Goal: Navigation & Orientation: Find specific page/section

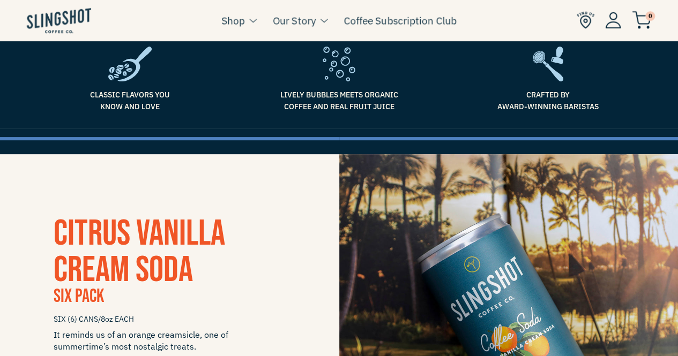
scroll to position [214, 0]
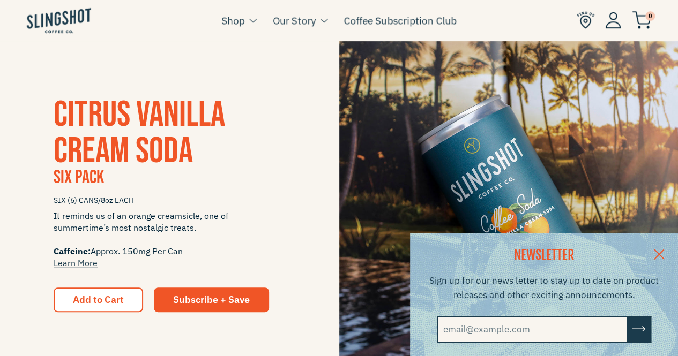
click at [666, 253] on link at bounding box center [659, 253] width 38 height 41
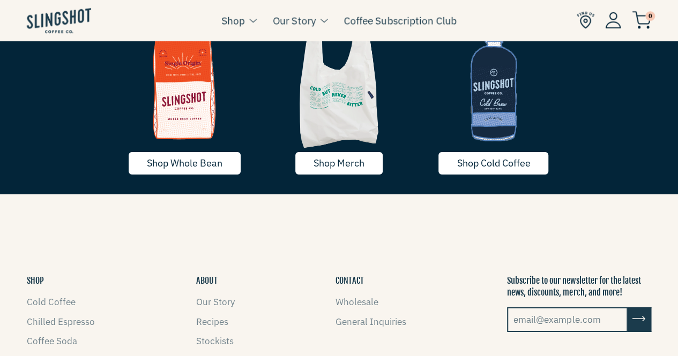
scroll to position [1768, 0]
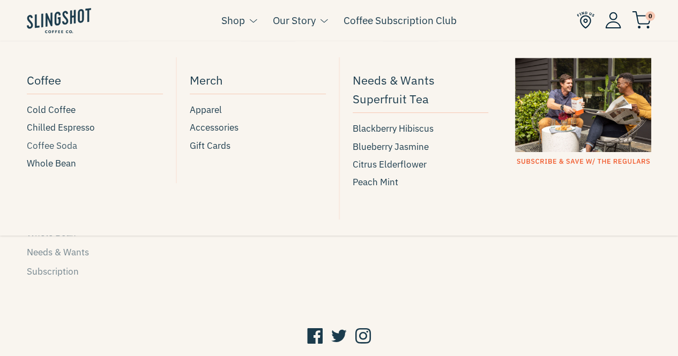
click at [58, 144] on span "Coffee Soda" at bounding box center [52, 146] width 50 height 14
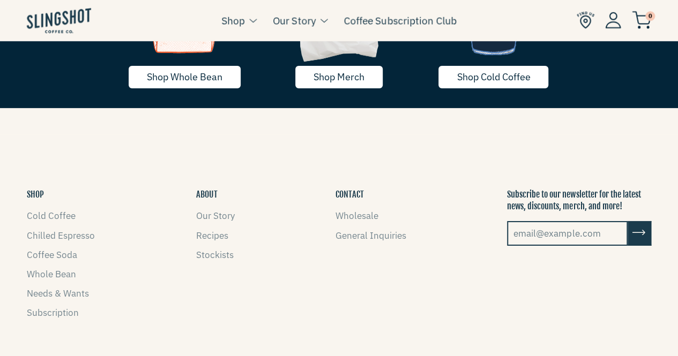
scroll to position [1827, 0]
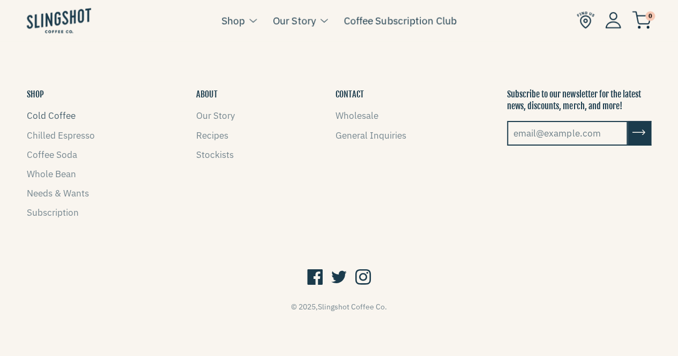
click at [32, 110] on link "Cold Coffee" at bounding box center [51, 116] width 49 height 12
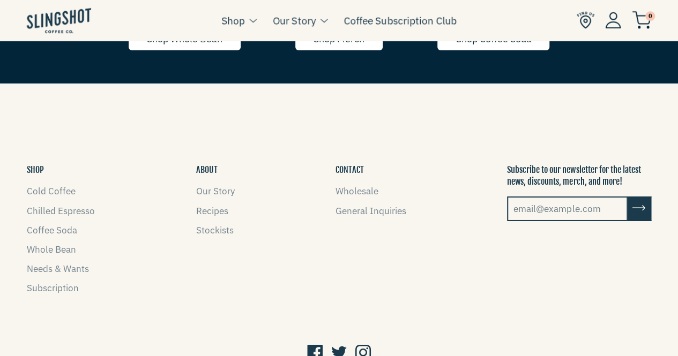
scroll to position [1844, 0]
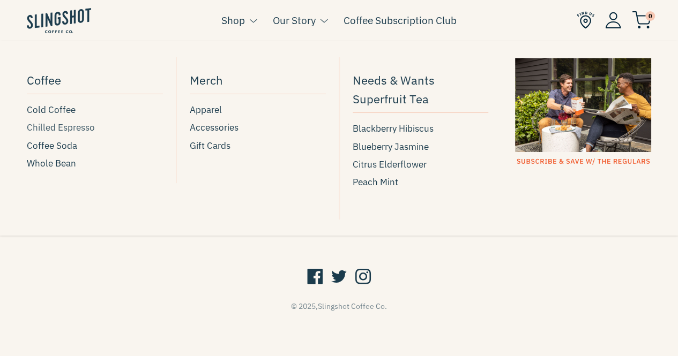
click at [88, 132] on span "Chilled Espresso" at bounding box center [61, 128] width 68 height 14
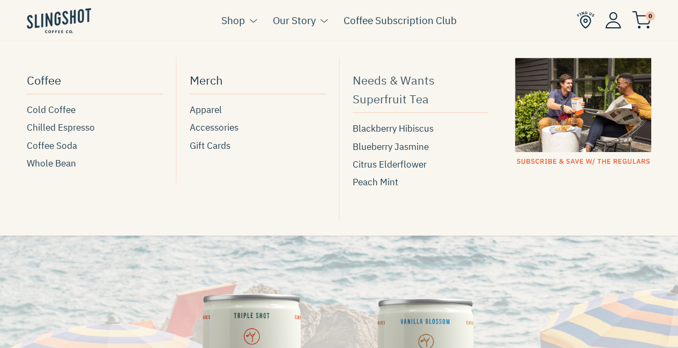
click at [398, 74] on span "Needs & Wants Superfruit Tea" at bounding box center [421, 90] width 136 height 38
